Goal: Task Accomplishment & Management: Manage account settings

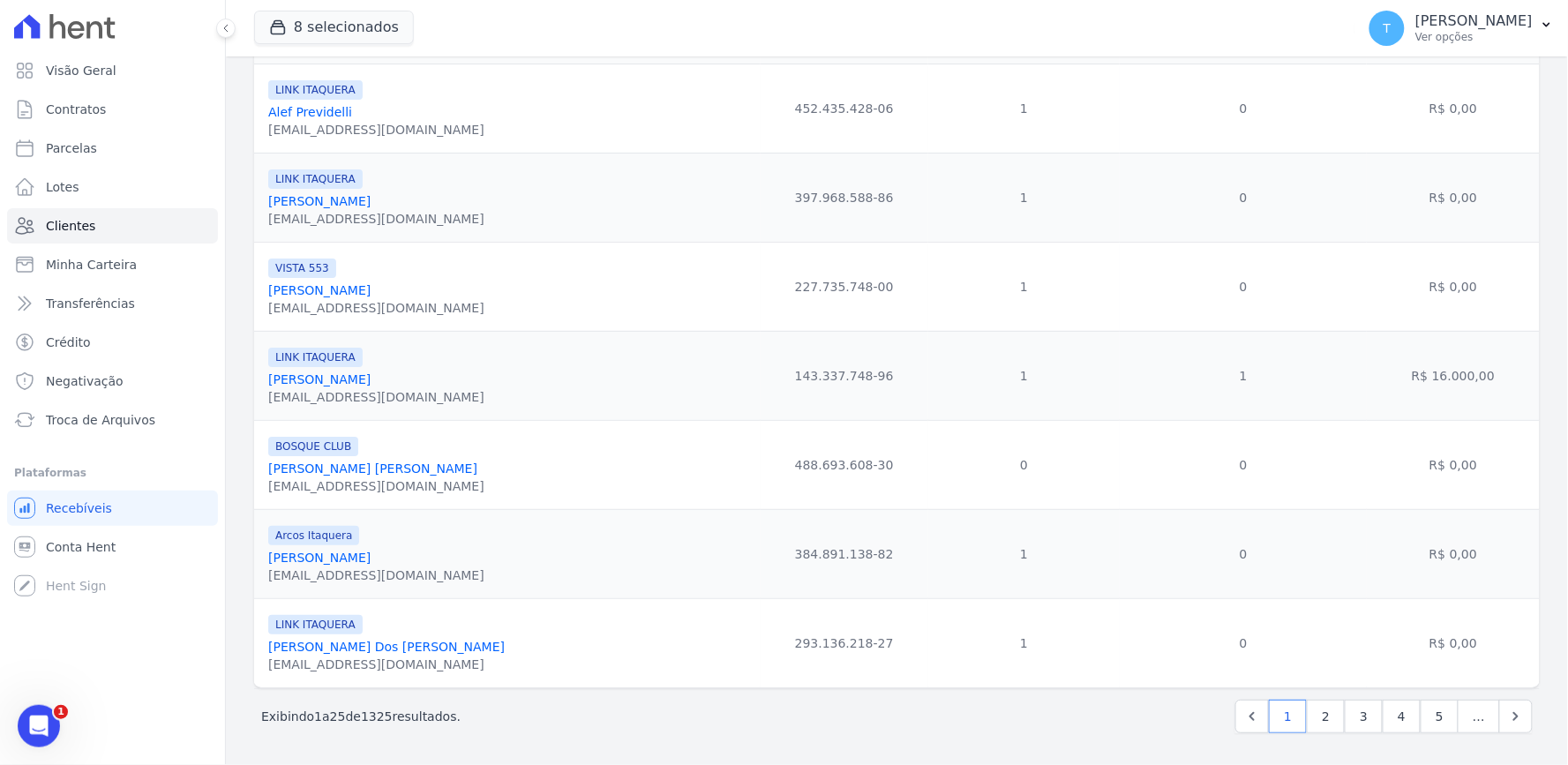
scroll to position [1292, 0]
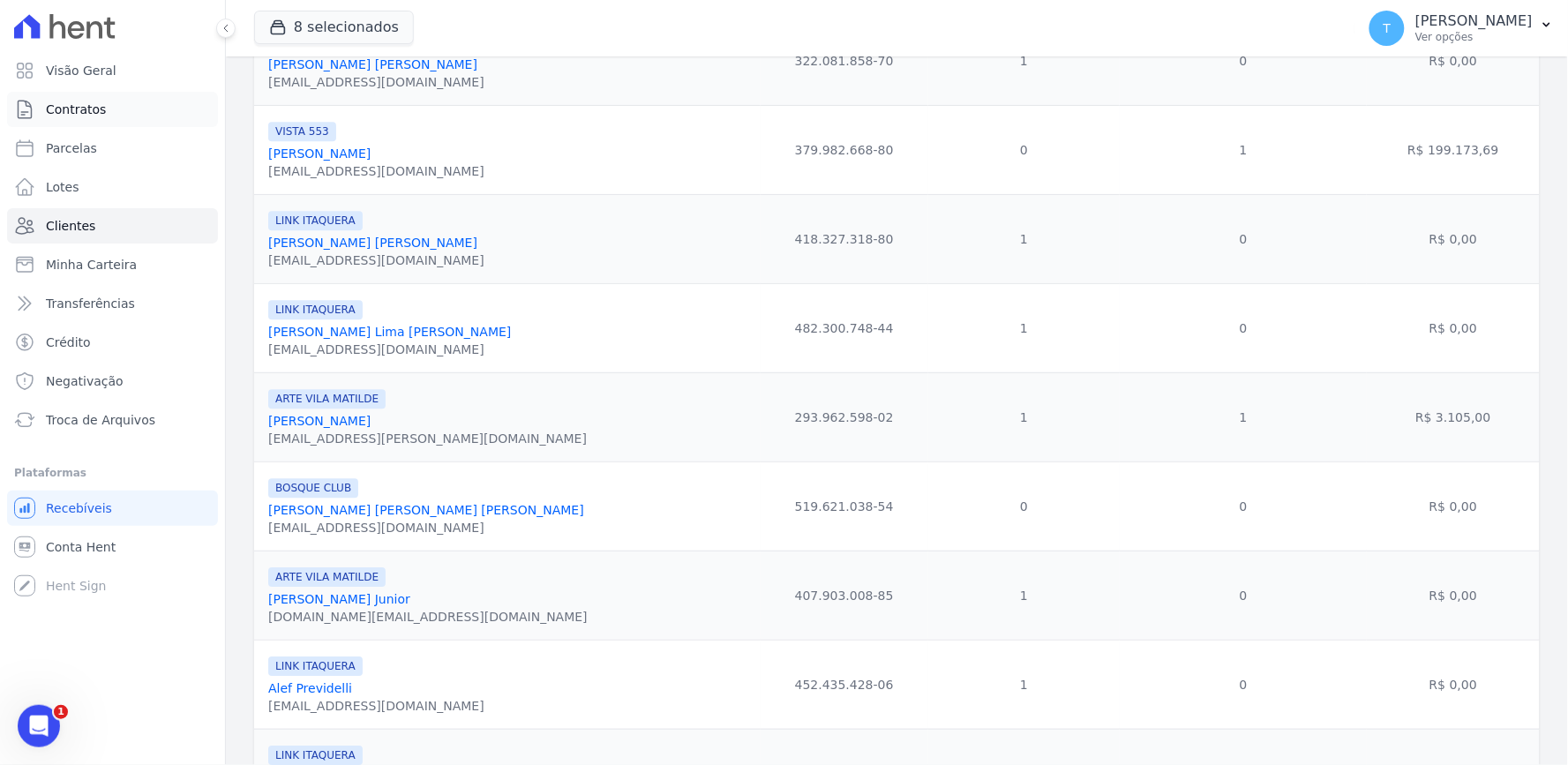
click at [98, 113] on span "Contratos" at bounding box center [76, 109] width 60 height 18
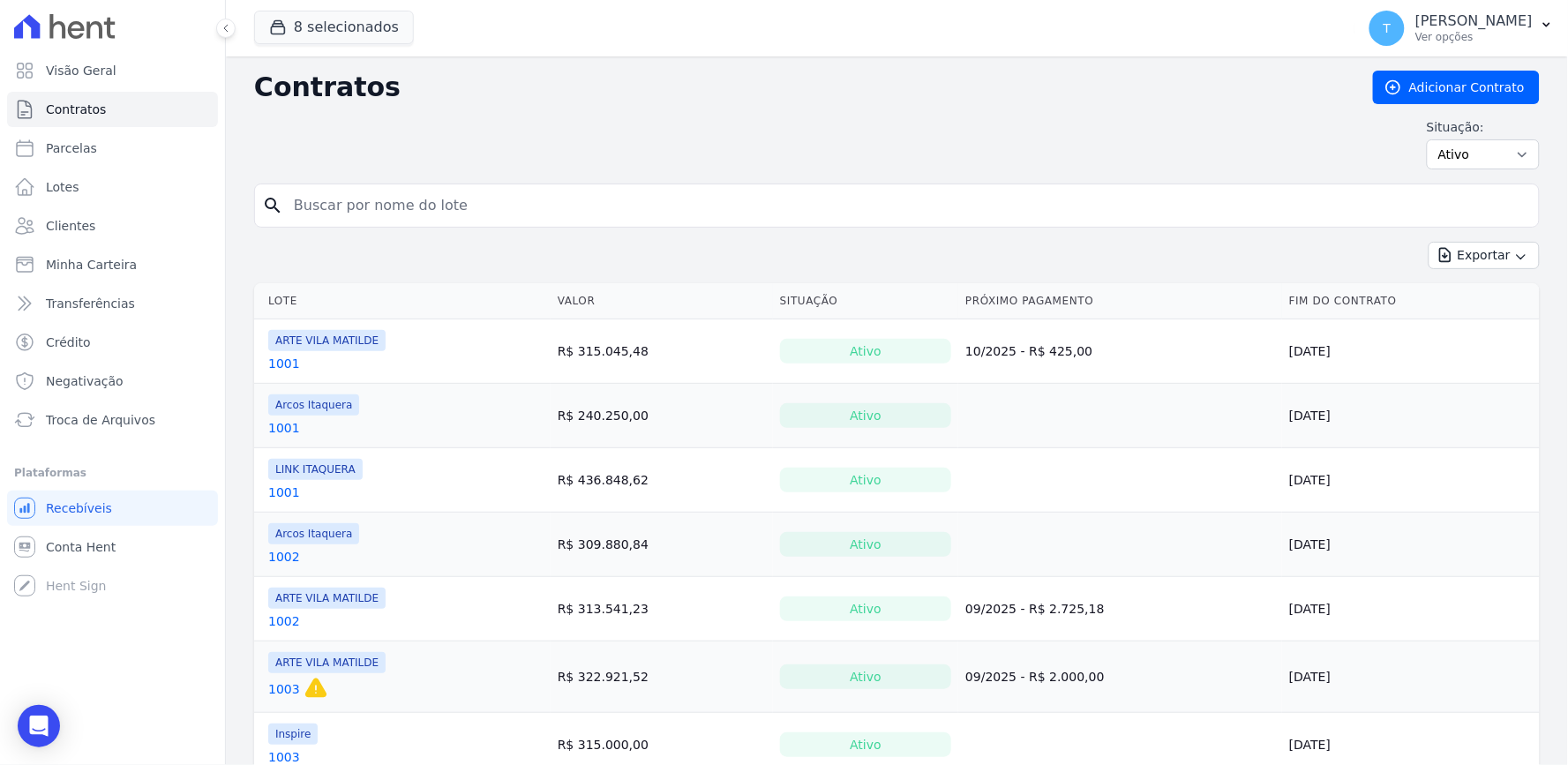
click at [390, 208] on input "search" at bounding box center [907, 205] width 1248 height 35
type input "h"
click at [94, 251] on link "Minha Carteira" at bounding box center [113, 264] width 211 height 35
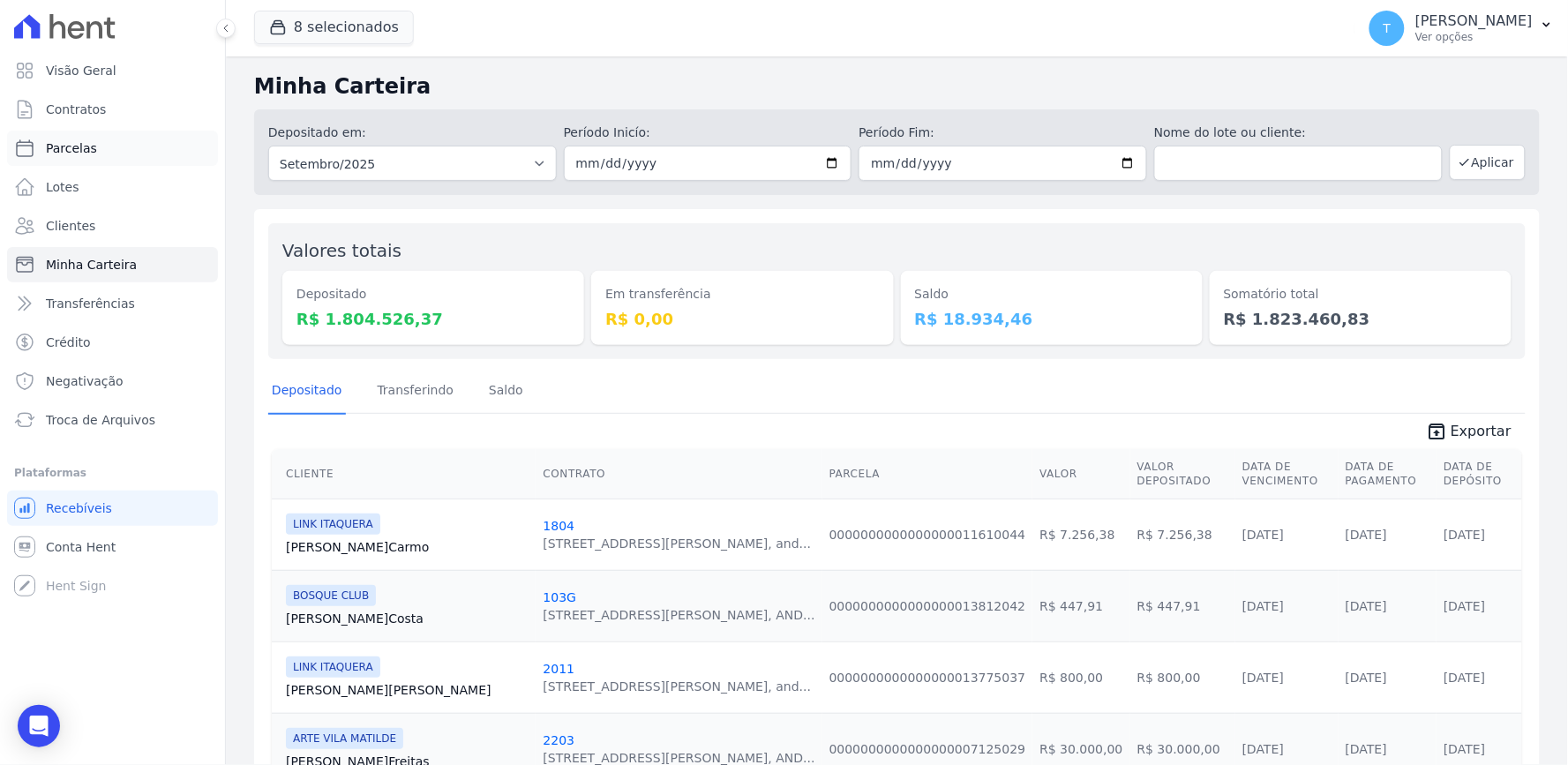
click at [107, 145] on link "Parcelas" at bounding box center [113, 148] width 211 height 35
select select
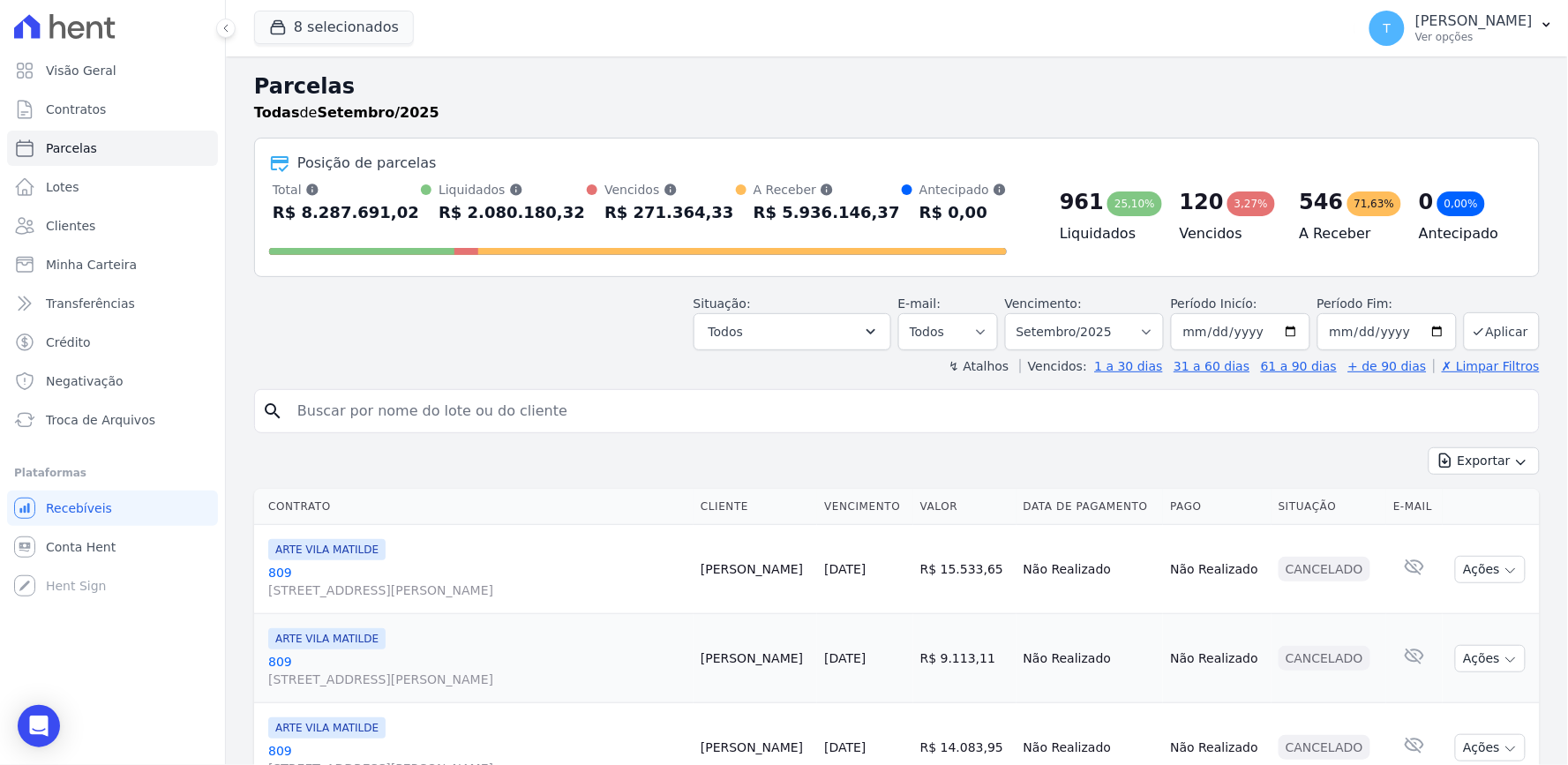
click at [430, 415] on input "search" at bounding box center [909, 411] width 1246 height 35
type input "[PERSON_NAME]"
select select
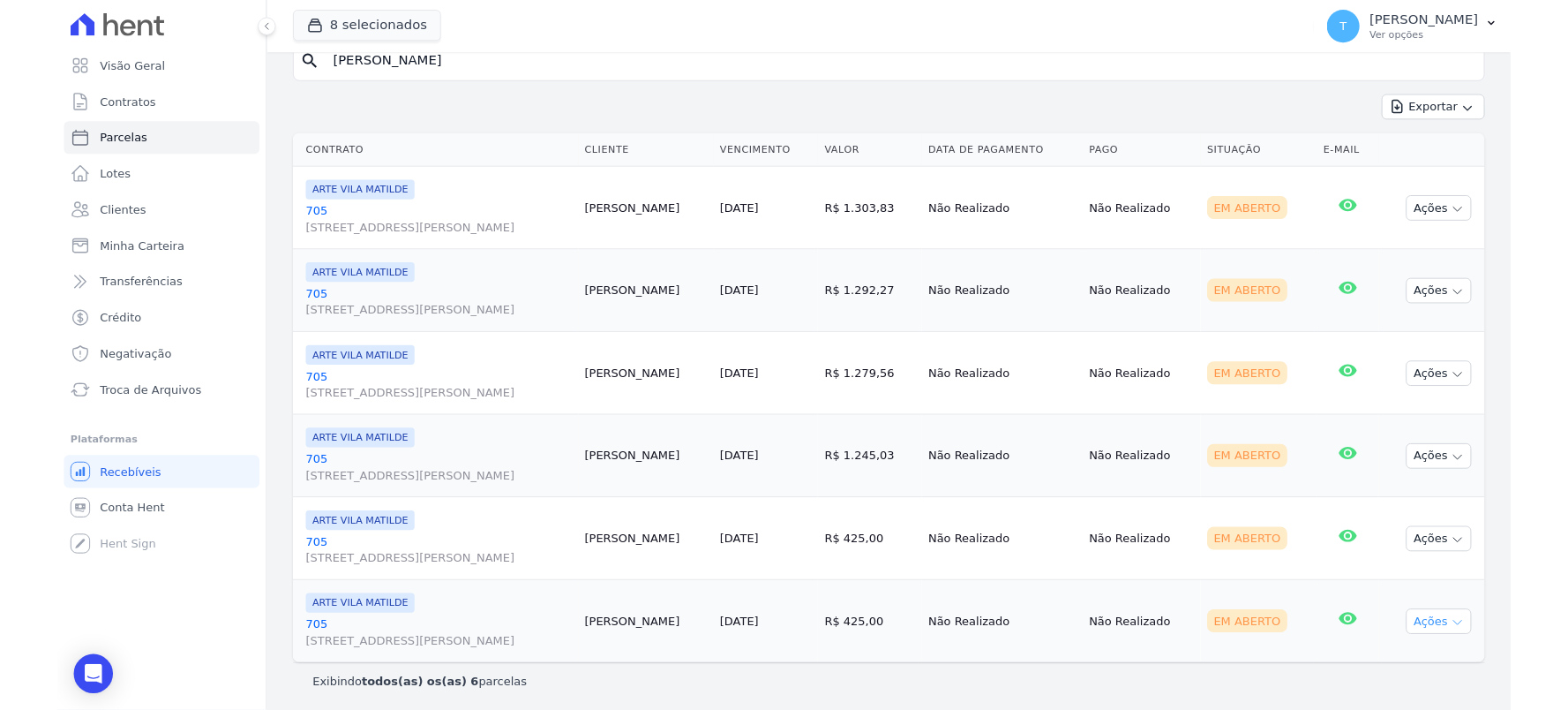
scroll to position [199, 0]
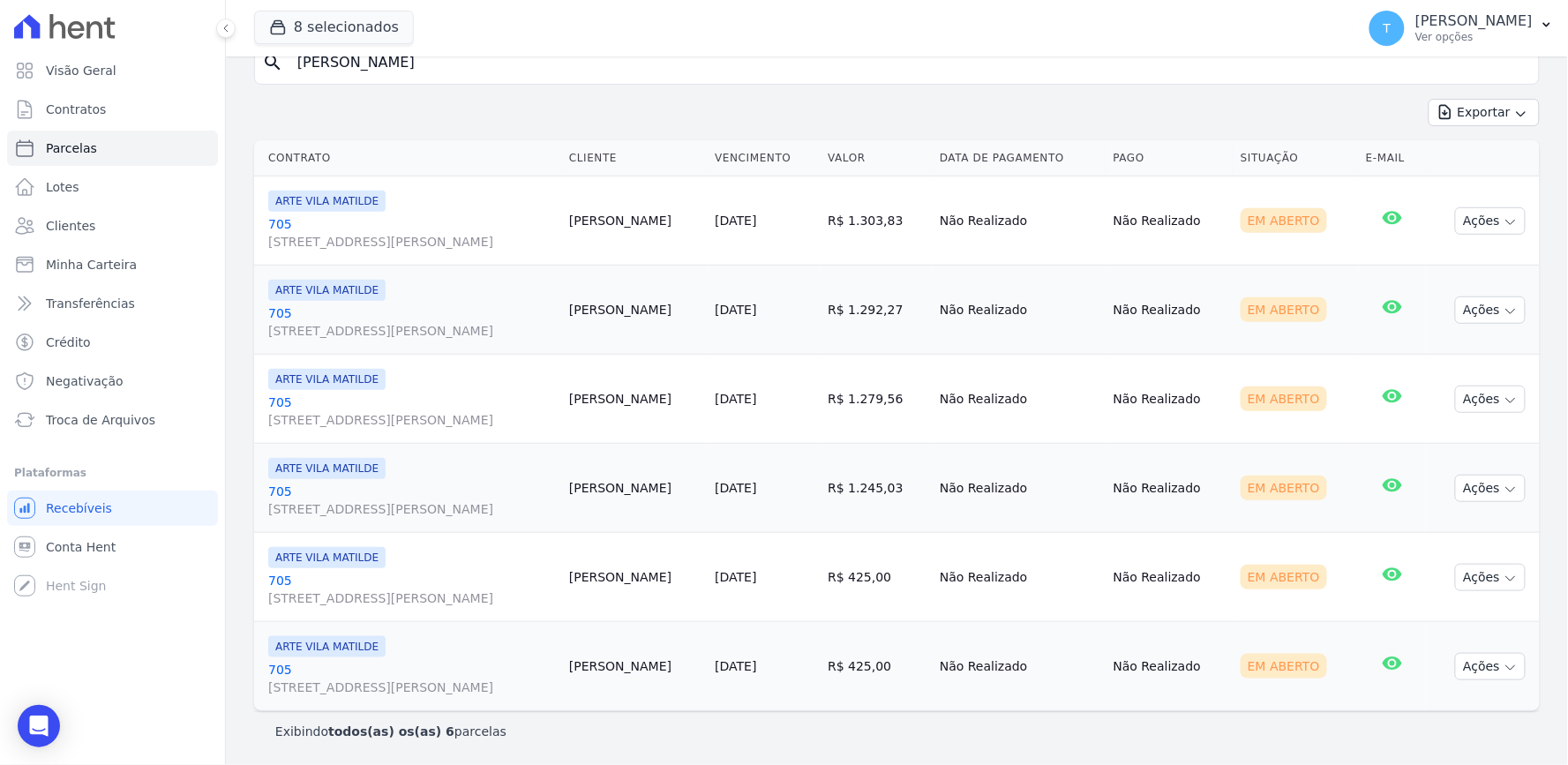
click at [1477, 200] on td "Ações Ver boleto [GEOGRAPHIC_DATA] Antecipação não disponível Enviar whatsapp R…" at bounding box center [1482, 221] width 114 height 89
click at [1476, 227] on button "Ações" at bounding box center [1490, 221] width 70 height 28
click at [1427, 257] on link "Ver boleto" at bounding box center [1483, 261] width 169 height 32
click at [978, 100] on div "Exportar Exportar PDF Exportar CSV" at bounding box center [897, 119] width 1286 height 42
click at [1468, 221] on button "Ações" at bounding box center [1490, 221] width 70 height 28
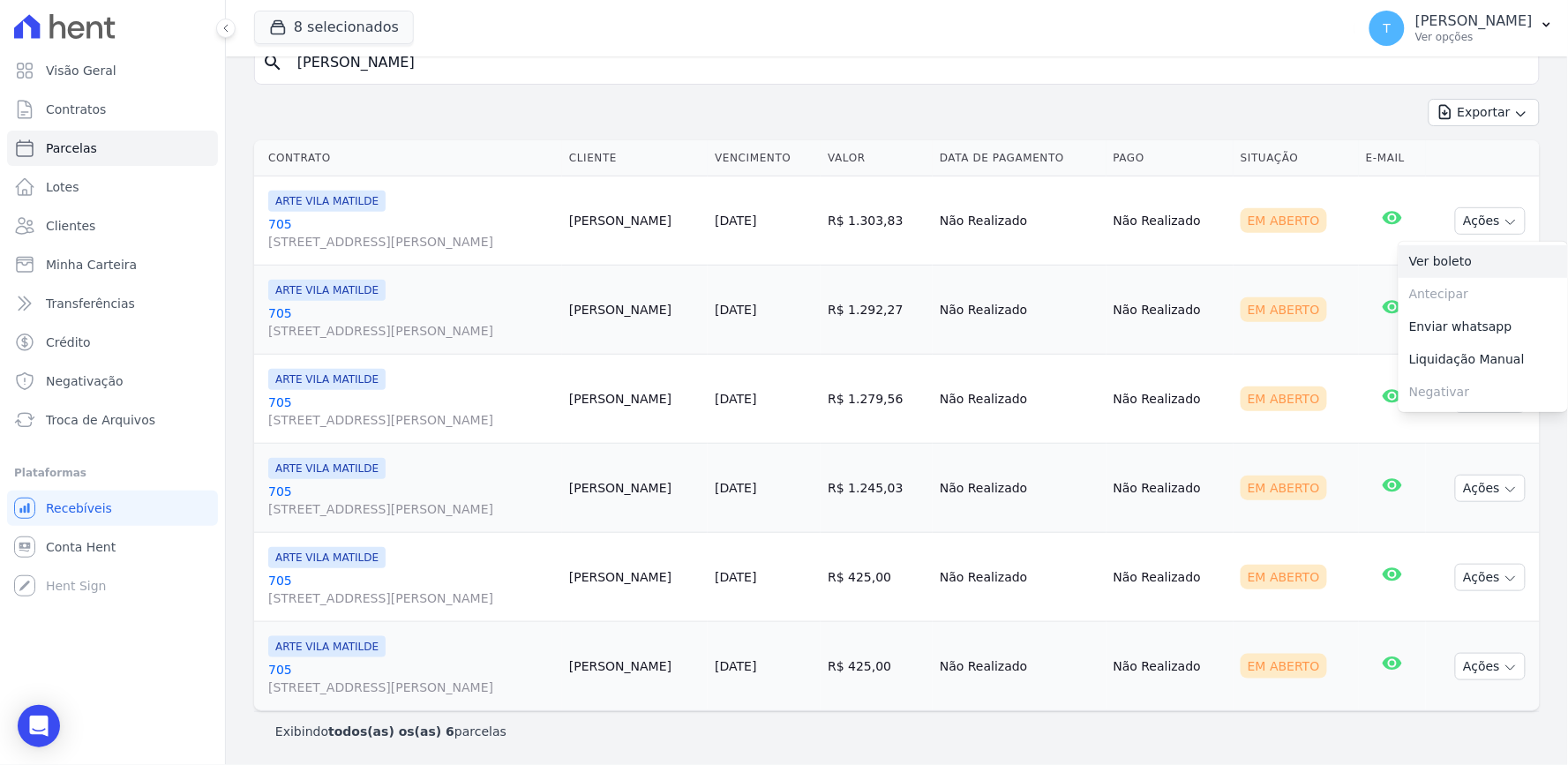
click at [1462, 262] on link "Ver boleto" at bounding box center [1483, 261] width 169 height 32
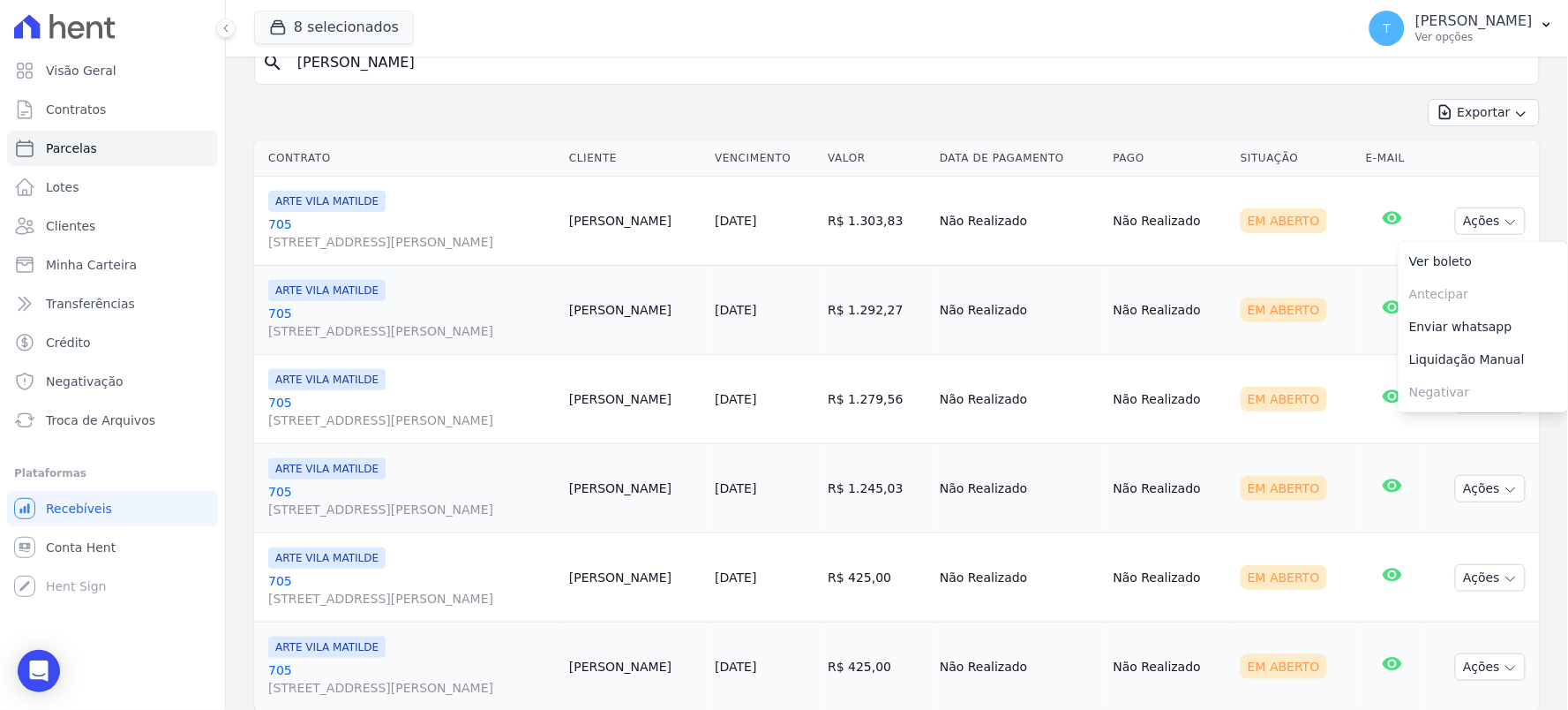
click at [1298, 294] on td "Em Aberto" at bounding box center [1296, 310] width 126 height 89
click at [1464, 303] on button "Ações" at bounding box center [1490, 311] width 70 height 28
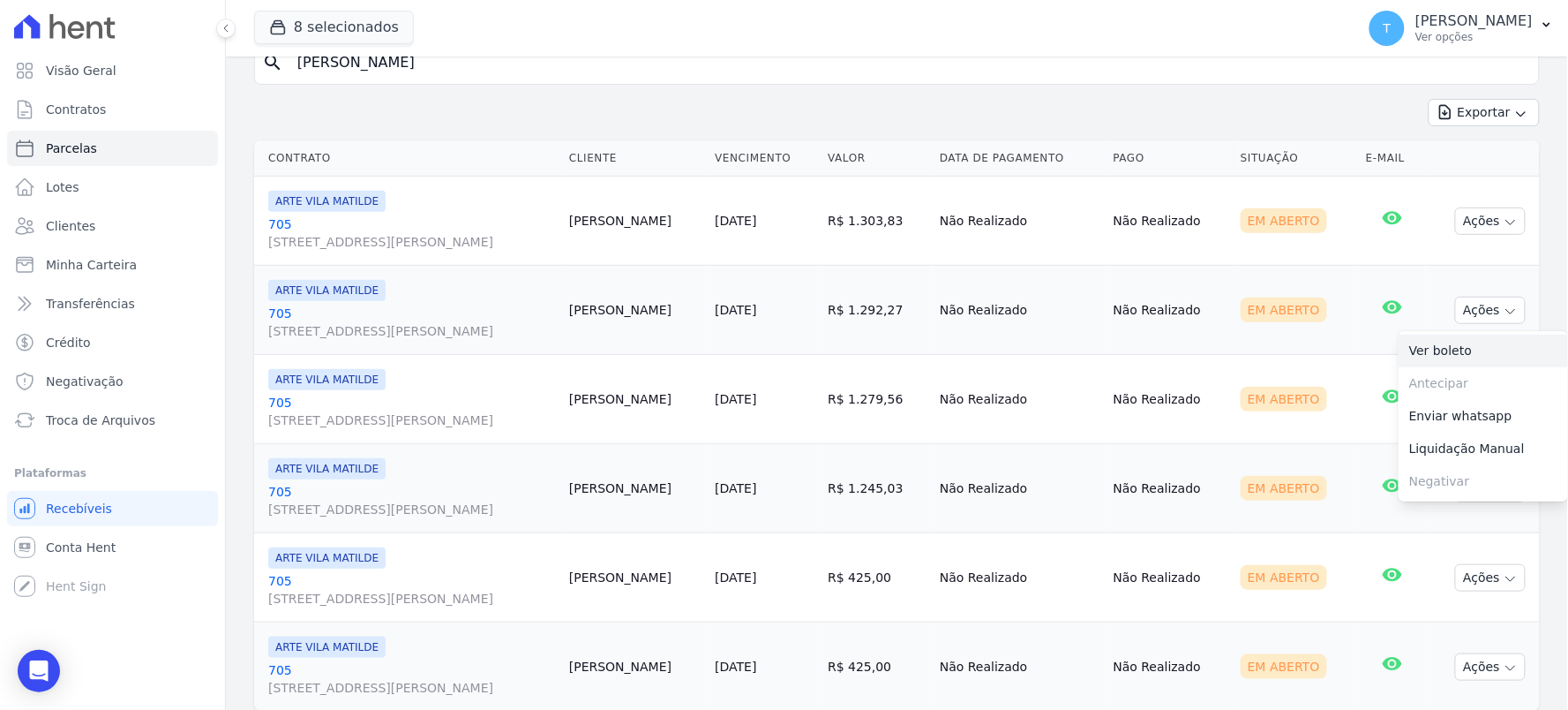
click at [1429, 345] on link "Ver boleto" at bounding box center [1483, 350] width 169 height 32
click at [1330, 288] on td "Em Aberto" at bounding box center [1296, 310] width 126 height 89
click at [1475, 403] on button "Ações" at bounding box center [1490, 399] width 70 height 28
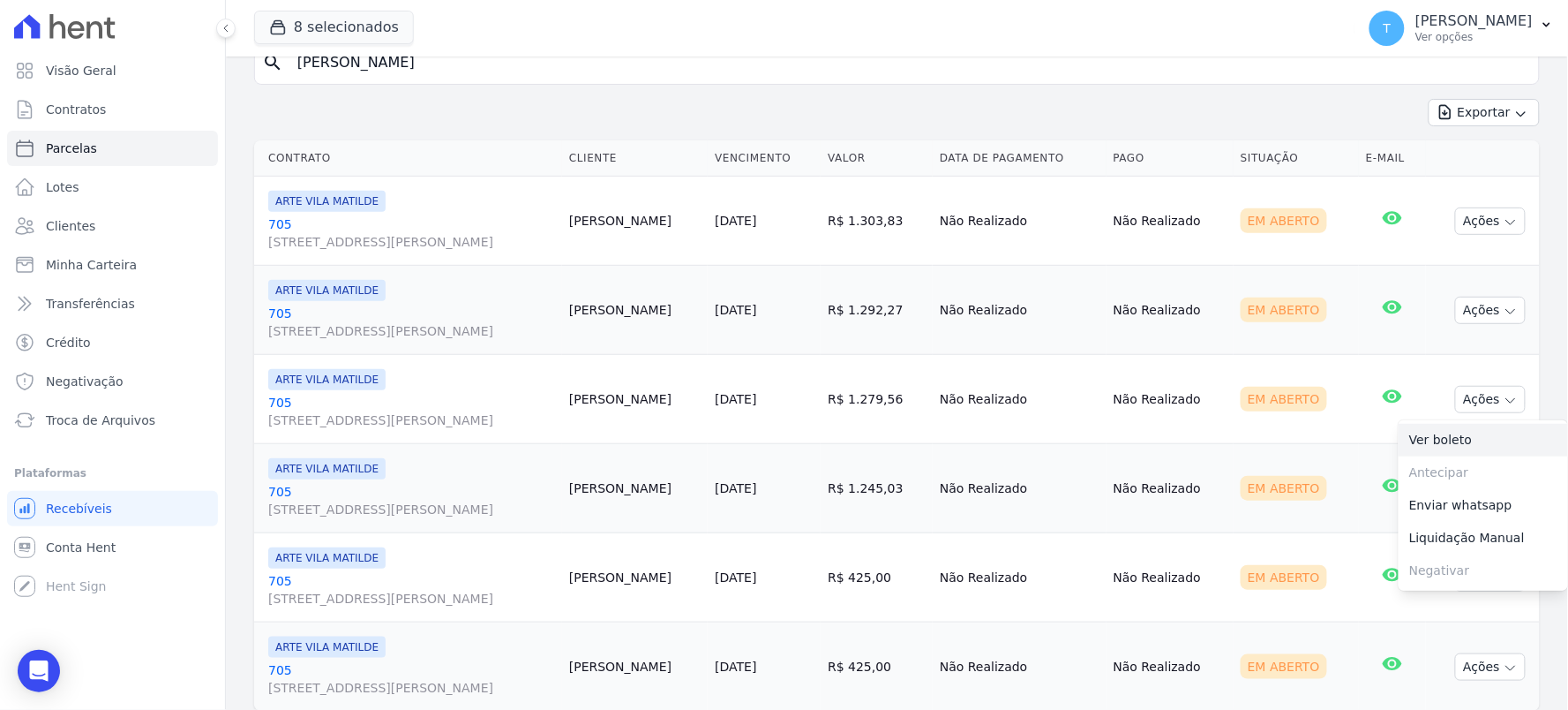
click at [1429, 438] on link "Ver boleto" at bounding box center [1483, 439] width 169 height 32
click at [1223, 99] on div "Exportar Exportar PDF Exportar CSV" at bounding box center [897, 119] width 1286 height 42
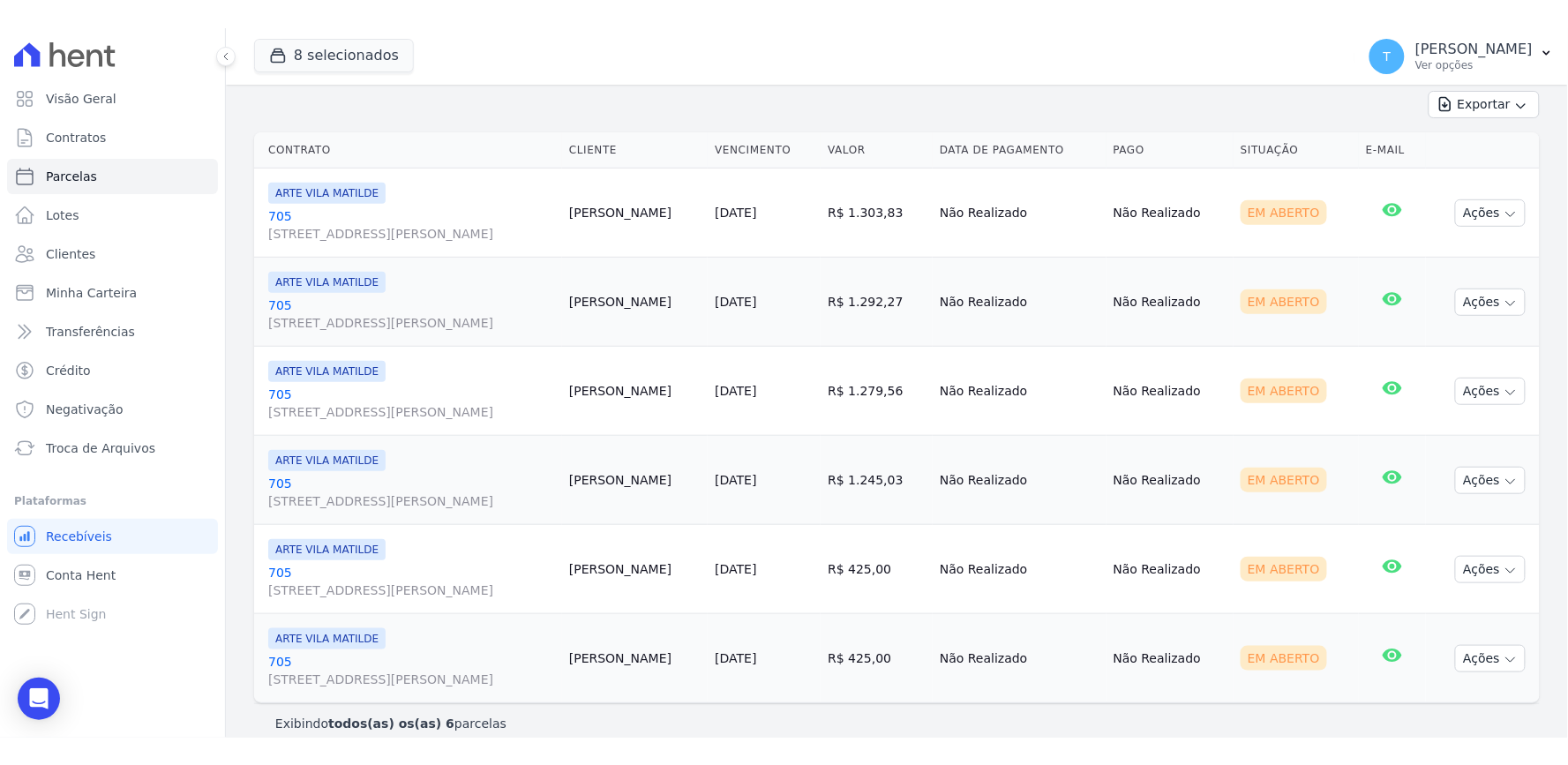
scroll to position [254, 0]
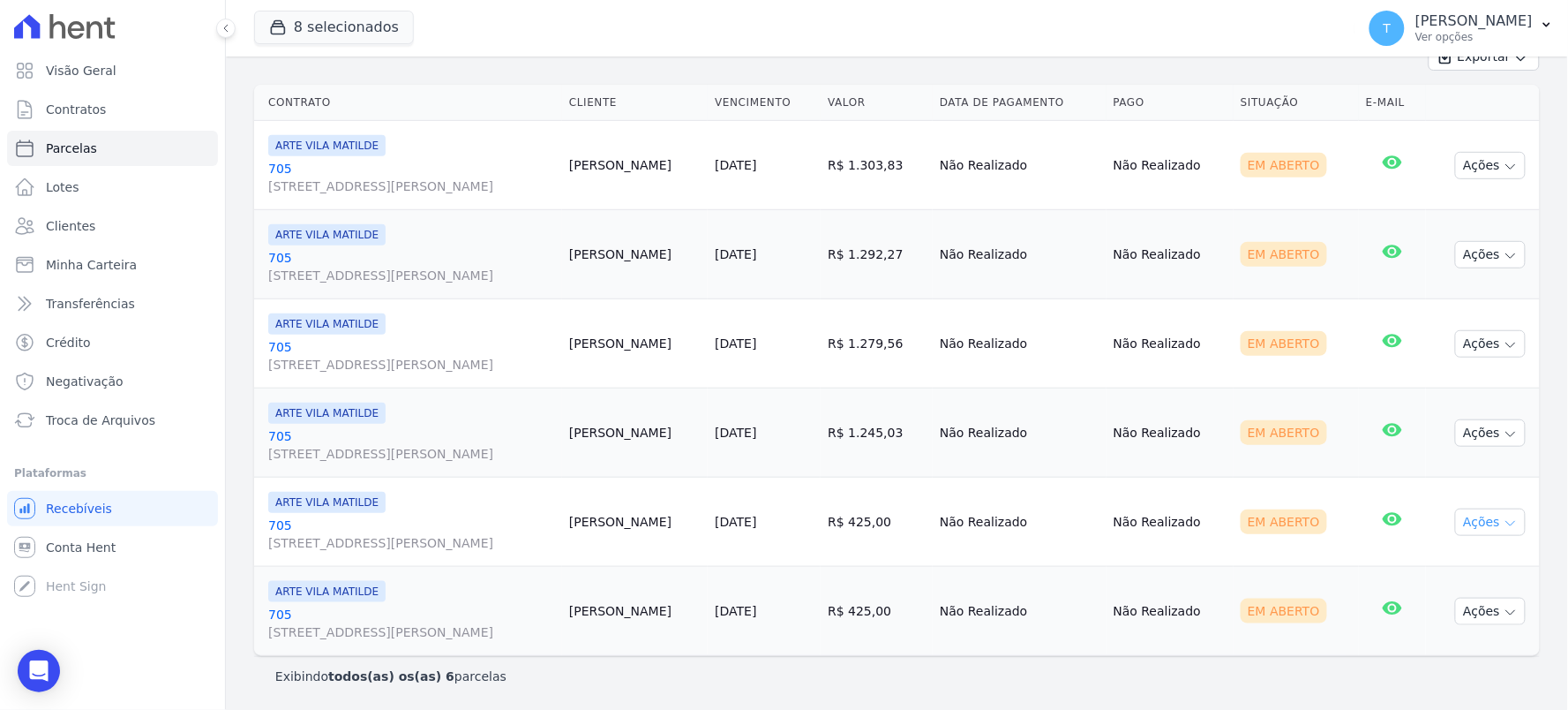
click at [1483, 515] on button "Ações" at bounding box center [1490, 522] width 70 height 28
click at [1443, 568] on link "Ver boleto" at bounding box center [1483, 562] width 169 height 32
click at [1271, 507] on td "Em Aberto" at bounding box center [1296, 522] width 126 height 89
click at [1474, 606] on button "Ações" at bounding box center [1490, 612] width 70 height 28
click at [1431, 642] on link "Ver boleto" at bounding box center [1483, 652] width 169 height 32
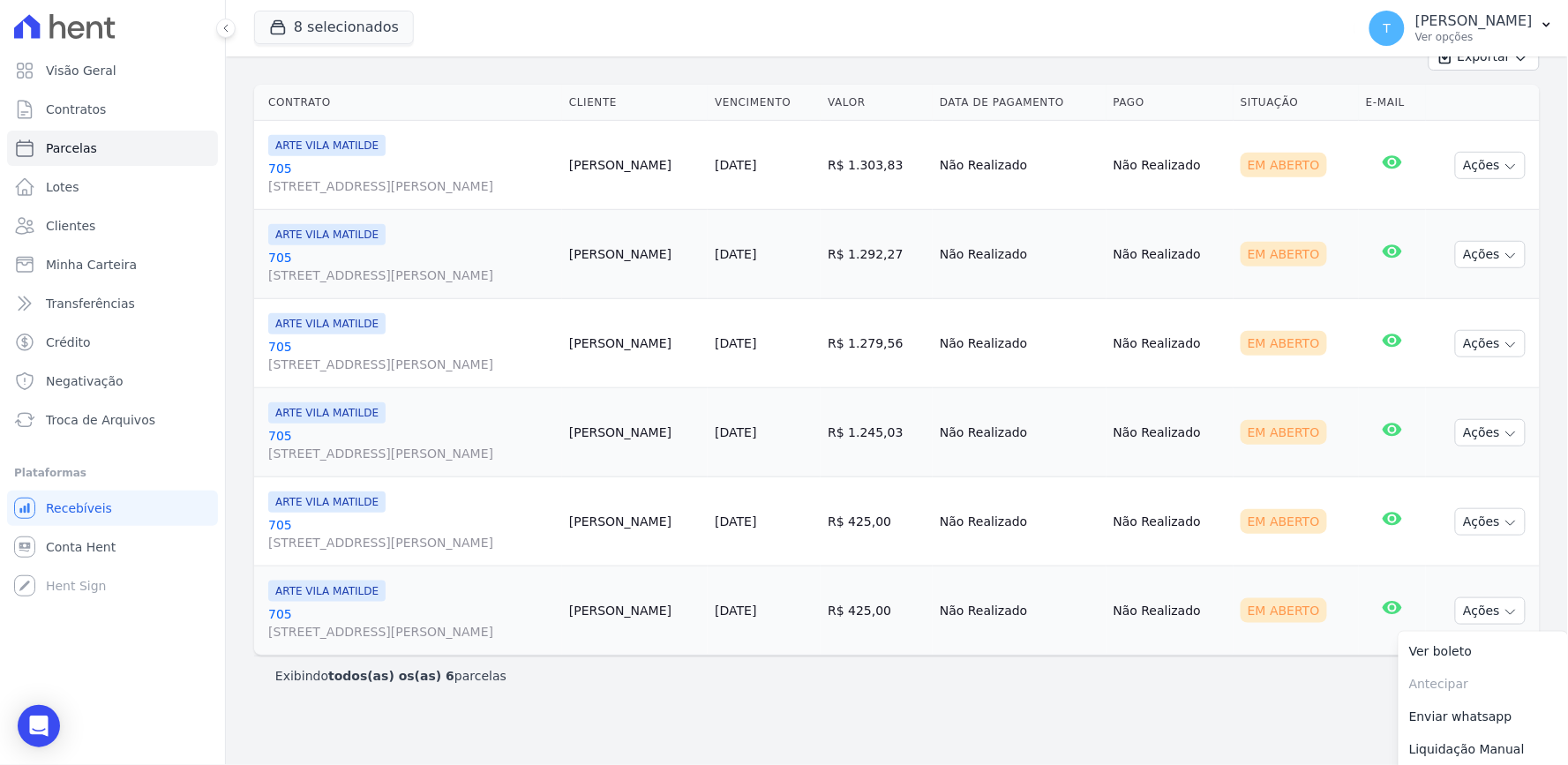
click at [1112, 708] on div "Parcelas Todas de Setembro/2025 Situação: Agendado Em Aberto Pago Processando C…" at bounding box center [897, 256] width 1343 height 907
